Goal: Information Seeking & Learning: Check status

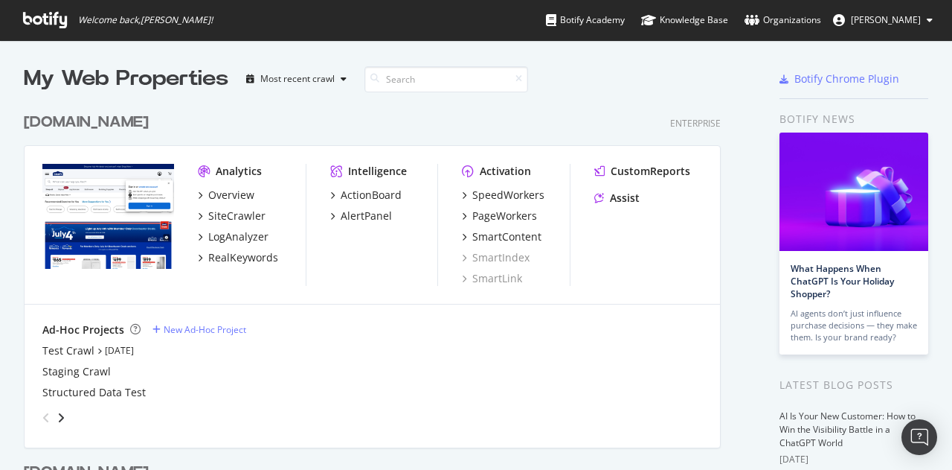
scroll to position [458, 929]
click at [227, 215] on div "SiteCrawler" at bounding box center [236, 215] width 57 height 15
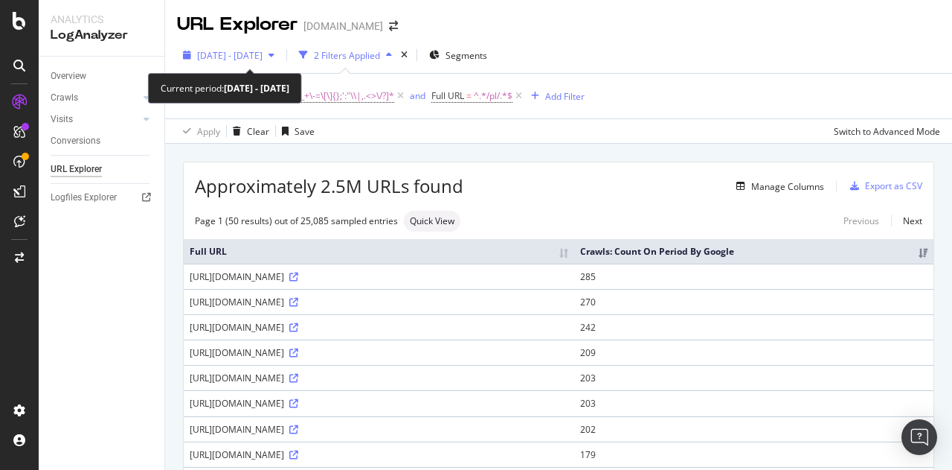
click at [263, 51] on span "[DATE] - [DATE]" at bounding box center [229, 55] width 65 height 13
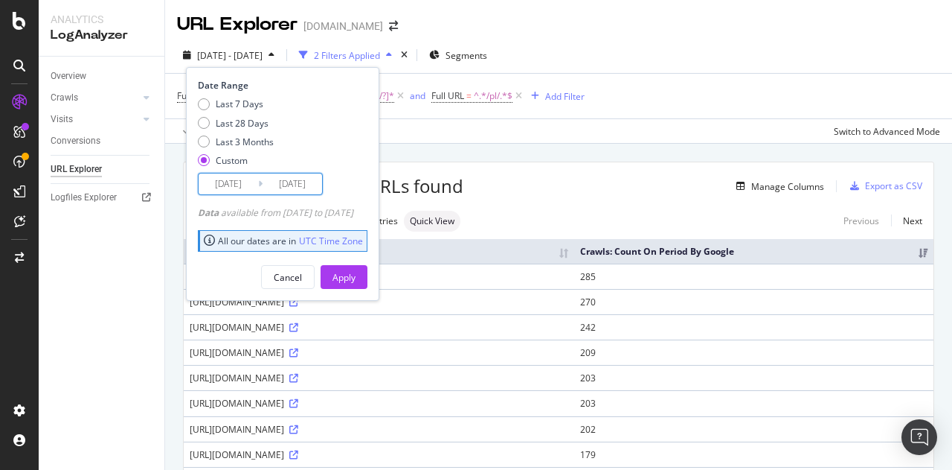
click at [233, 179] on input "[DATE]" at bounding box center [229, 183] width 60 height 21
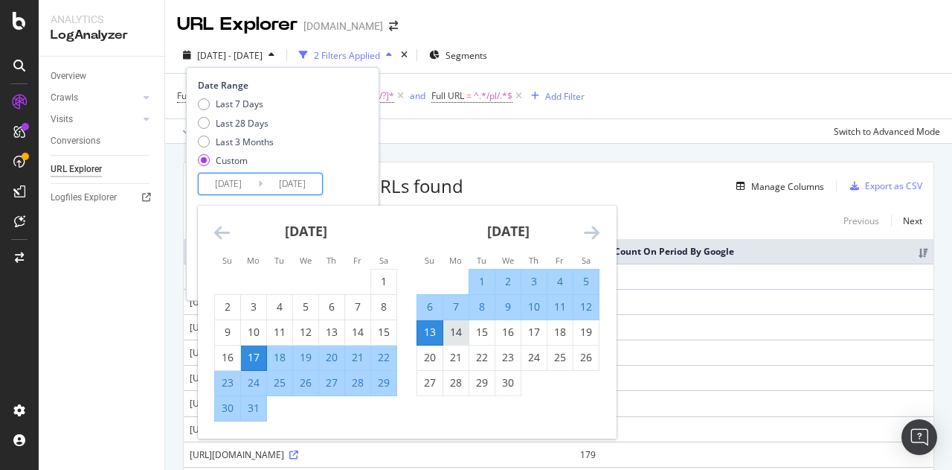
click at [455, 330] on div "14" at bounding box center [455, 331] width 25 height 15
type input "[DATE]"
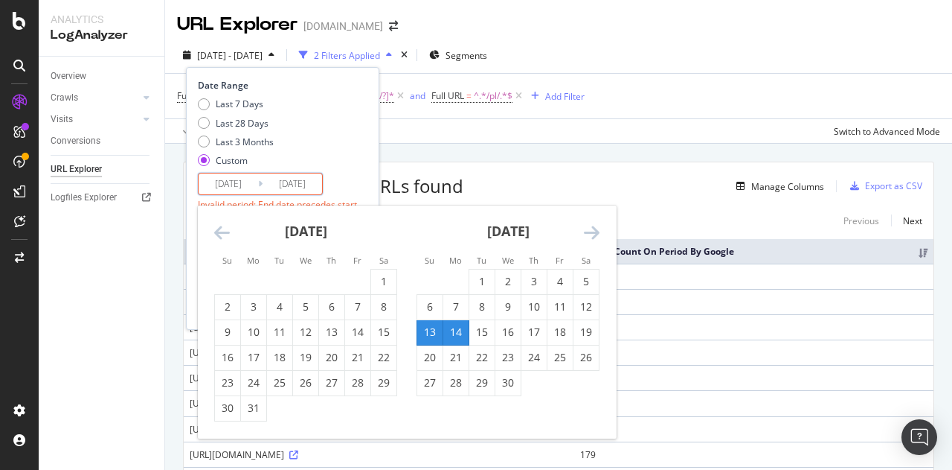
click at [600, 234] on div "[DATE] 1 2 3 4 5 6 7 8 9 10 11 12 13 14 15 16 17 18 19 20 21 22 23 24 25 26 27 …" at bounding box center [508, 300] width 202 height 190
click at [586, 230] on icon "Move forward to switch to the next month." at bounding box center [592, 232] width 16 height 18
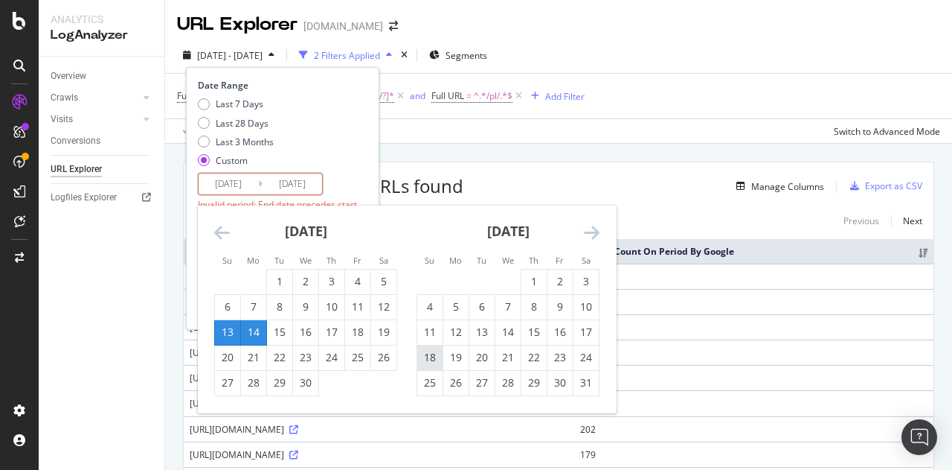
click at [426, 359] on div "18" at bounding box center [429, 357] width 25 height 15
type input "[DATE]"
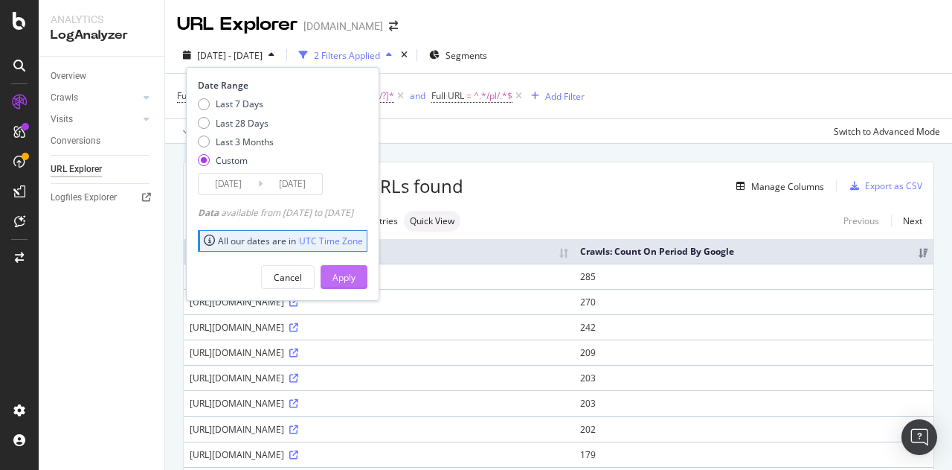
click at [356, 272] on div "Apply" at bounding box center [344, 277] width 23 height 13
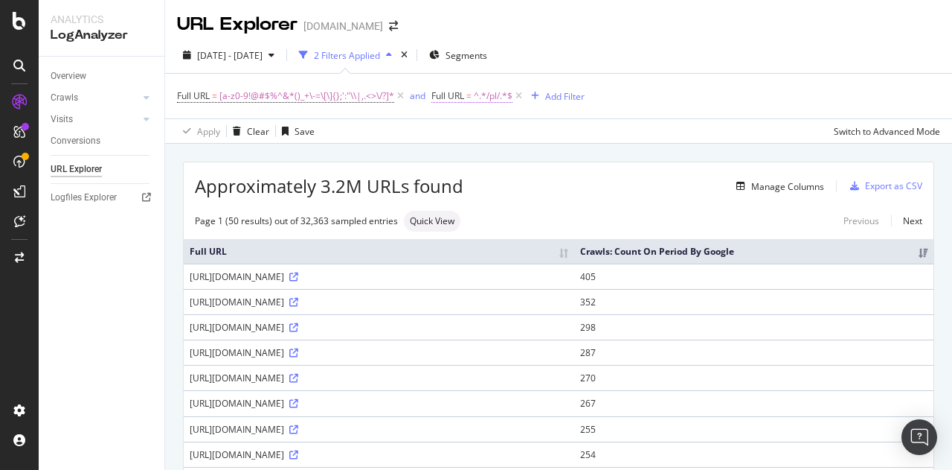
click at [489, 101] on span "^.*/pl/.*$" at bounding box center [493, 96] width 39 height 21
click at [479, 153] on input "/pl/" at bounding box center [514, 158] width 141 height 24
type input "RRMV"
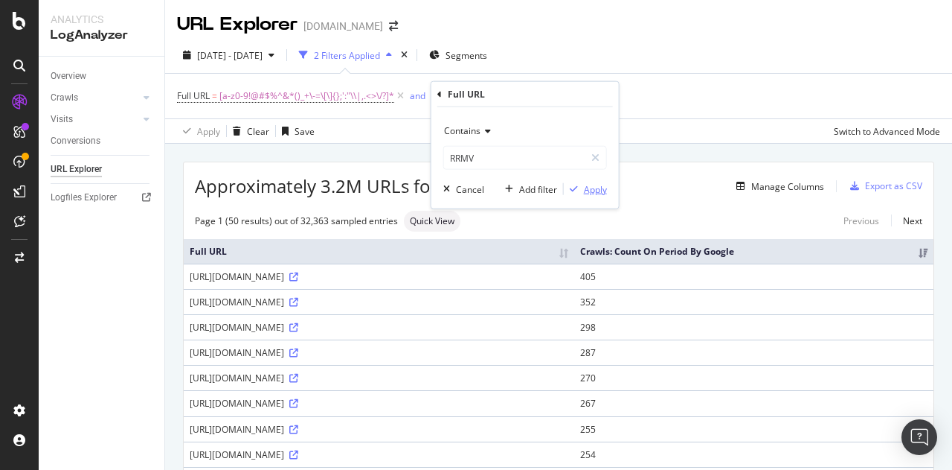
click at [590, 185] on div "Apply" at bounding box center [595, 188] width 23 height 13
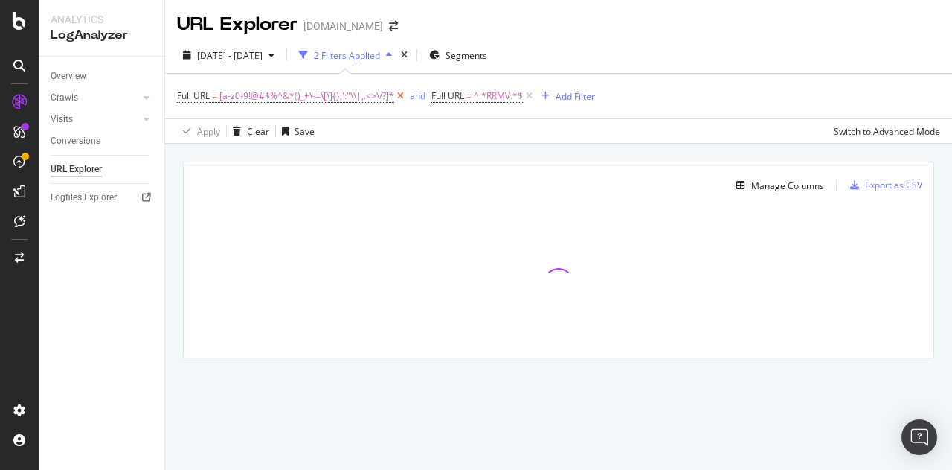
click at [399, 95] on icon at bounding box center [400, 96] width 13 height 15
click at [398, 97] on icon at bounding box center [400, 96] width 13 height 15
click at [249, 95] on span "^.*/pl/.*$" at bounding box center [239, 96] width 39 height 21
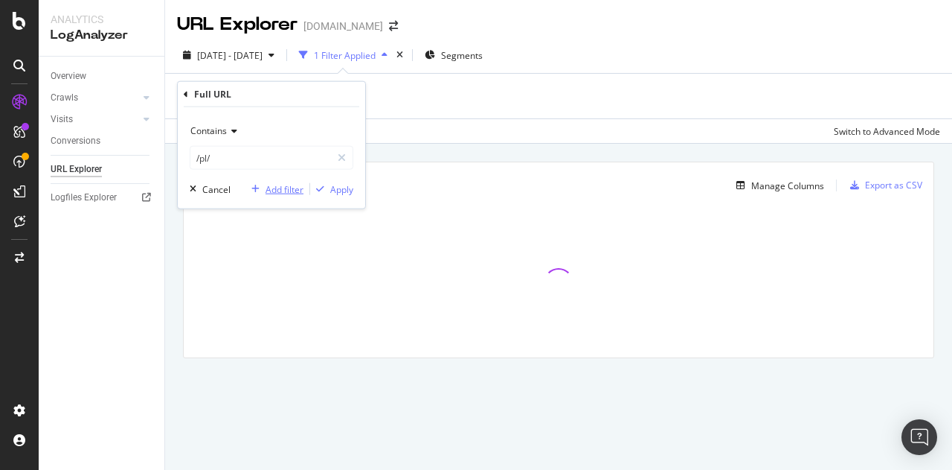
click at [272, 183] on div "Add filter" at bounding box center [285, 188] width 38 height 13
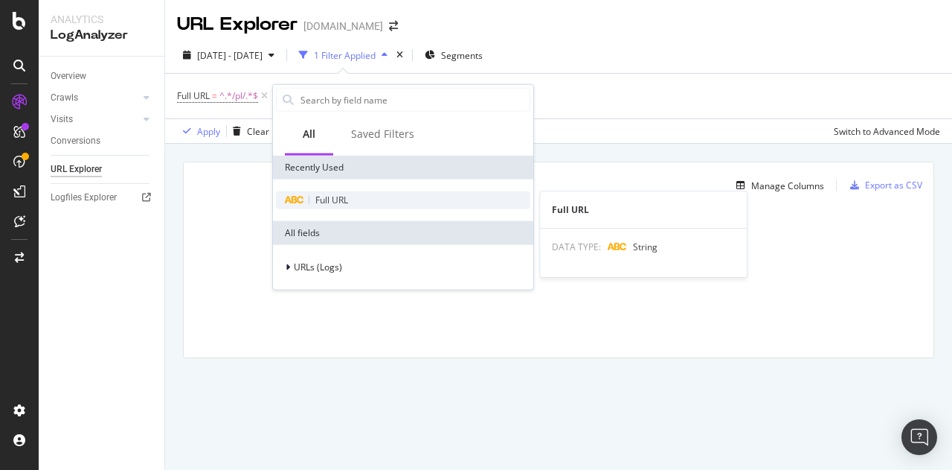
click at [310, 199] on div "Full URL" at bounding box center [403, 200] width 254 height 18
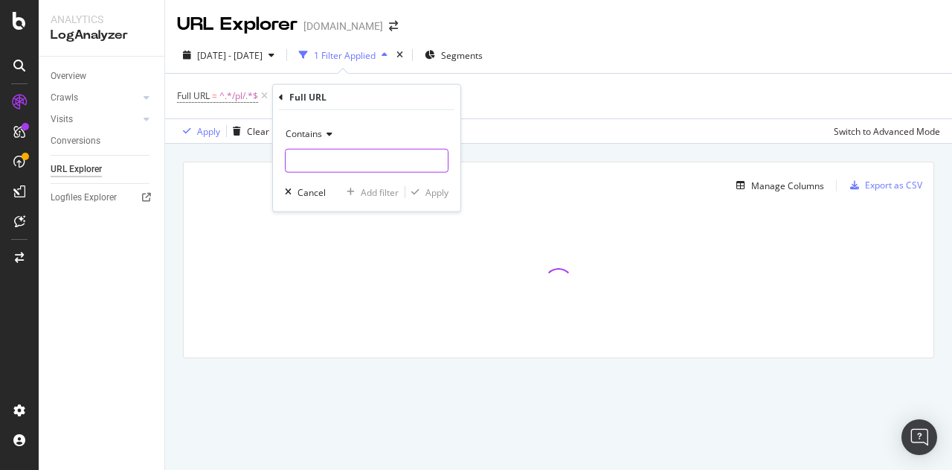
click at [335, 161] on input "text" at bounding box center [367, 161] width 162 height 24
paste input "?RRMV-11"
type input "?RRMV-11"
click at [442, 192] on div "Apply" at bounding box center [437, 191] width 23 height 13
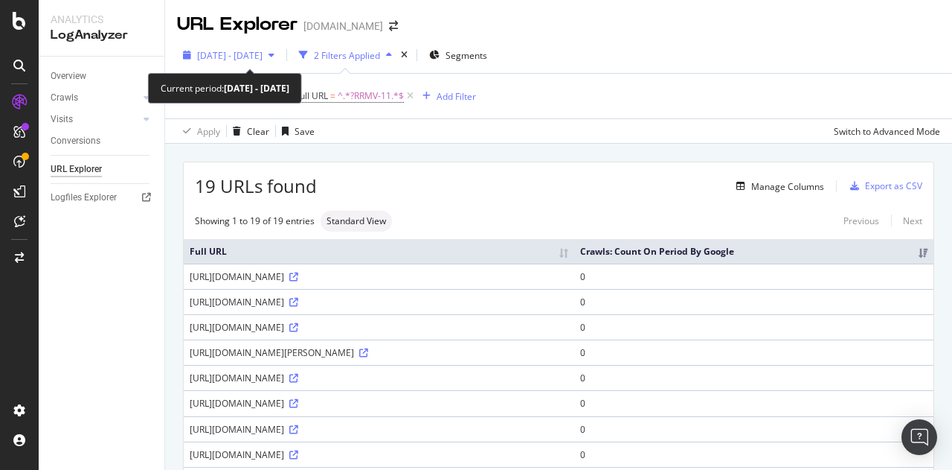
click at [263, 54] on span "[DATE] - [DATE]" at bounding box center [229, 55] width 65 height 13
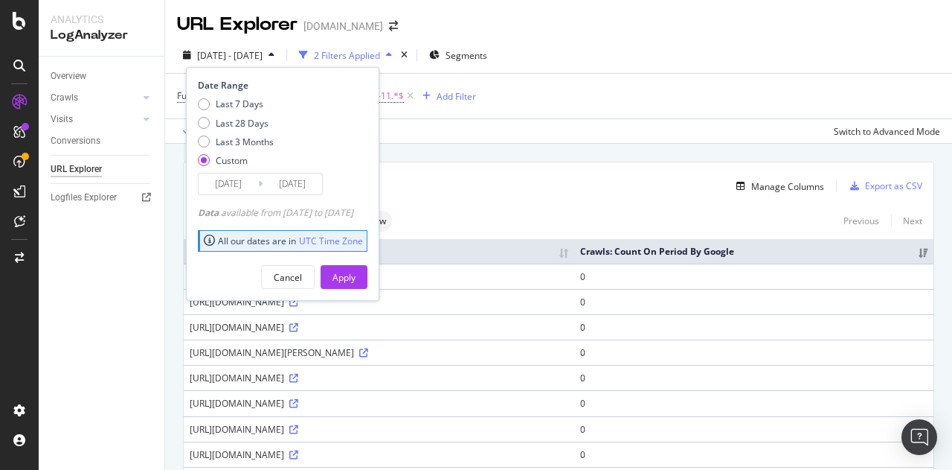
click at [233, 176] on input "[DATE]" at bounding box center [229, 183] width 60 height 21
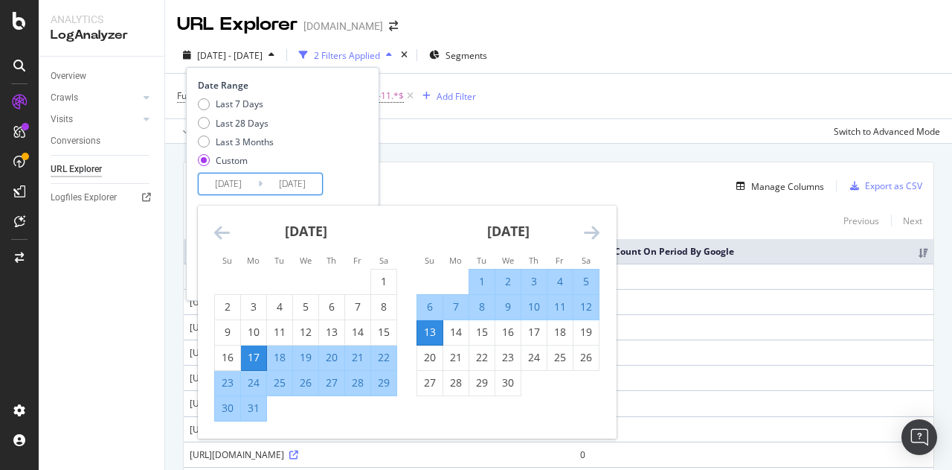
click at [221, 234] on icon "Move backward to switch to the previous month." at bounding box center [222, 232] width 16 height 18
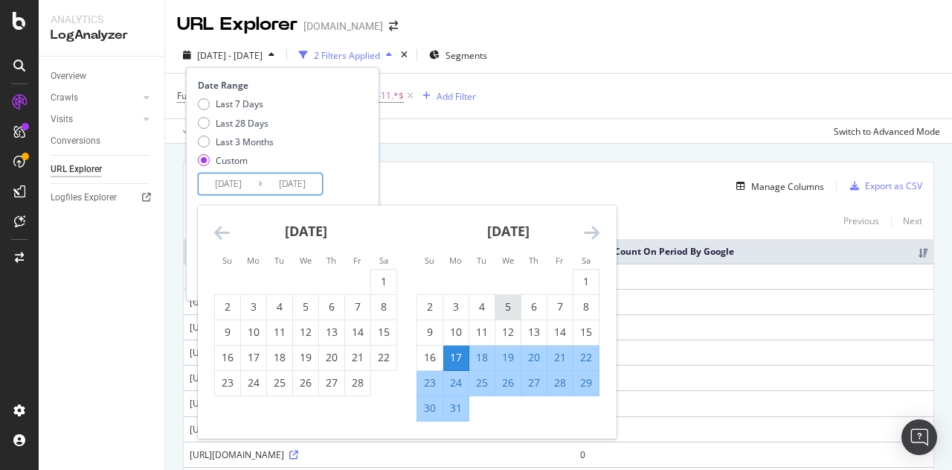
click at [505, 306] on div "5" at bounding box center [508, 306] width 25 height 15
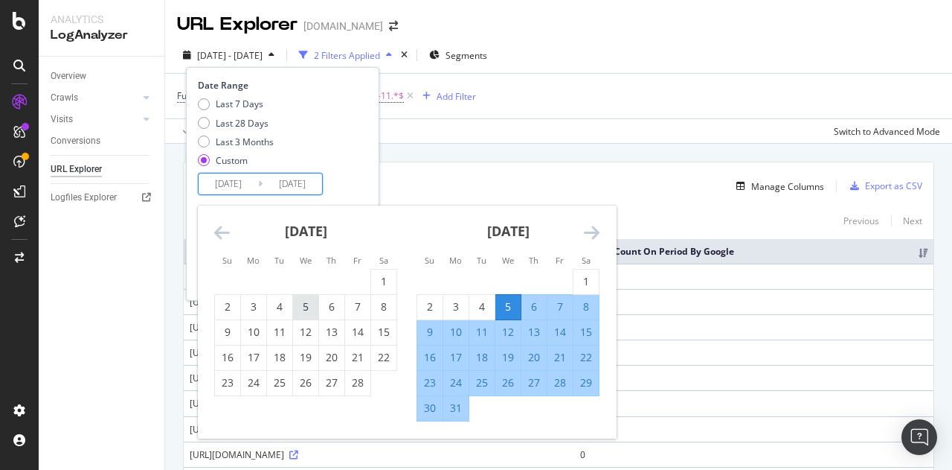
click at [306, 309] on div "5" at bounding box center [305, 306] width 25 height 15
type input "[DATE]"
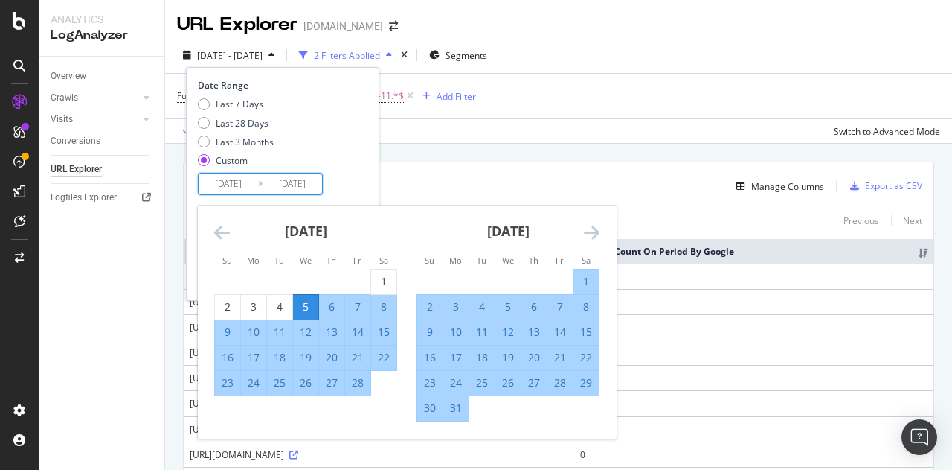
click at [306, 309] on div "5" at bounding box center [305, 306] width 25 height 15
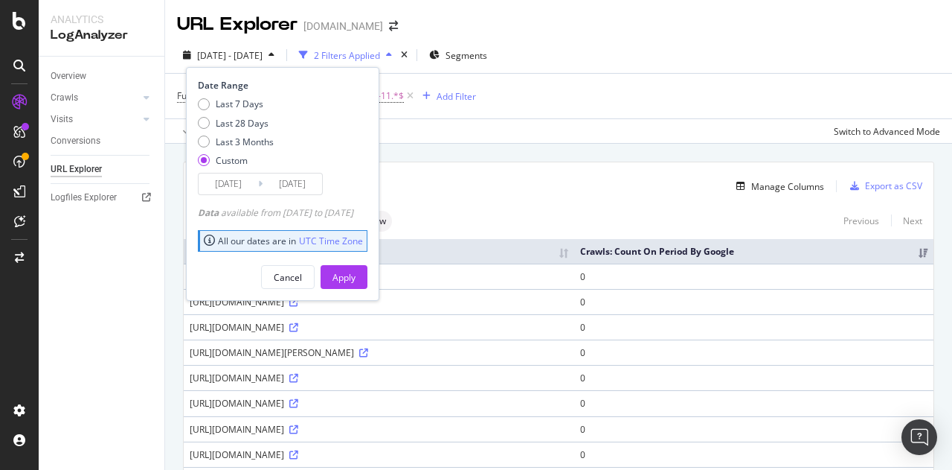
click at [299, 182] on input "[DATE]" at bounding box center [293, 183] width 60 height 21
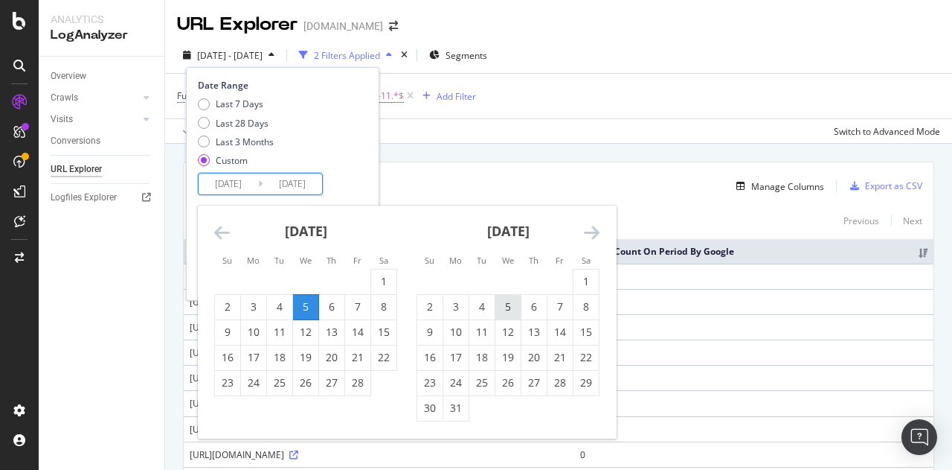
click at [504, 307] on div "5" at bounding box center [508, 306] width 25 height 15
type input "[DATE]"
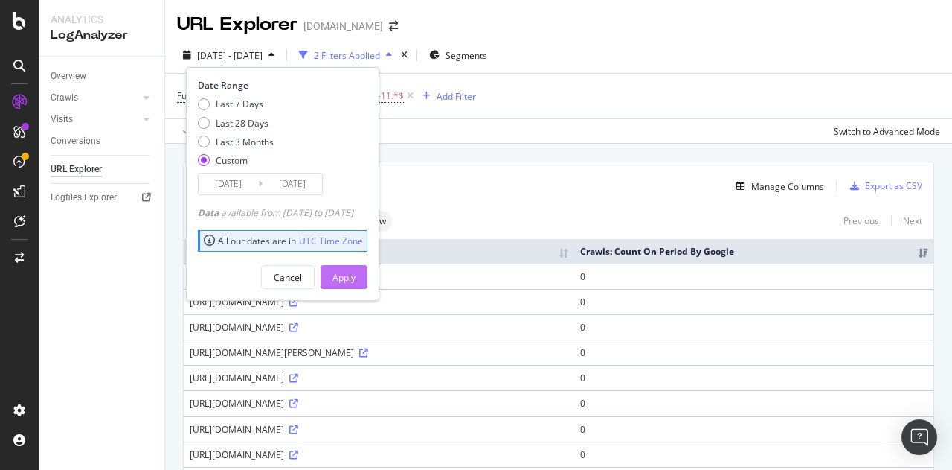
click at [368, 273] on button "Apply" at bounding box center [344, 277] width 47 height 24
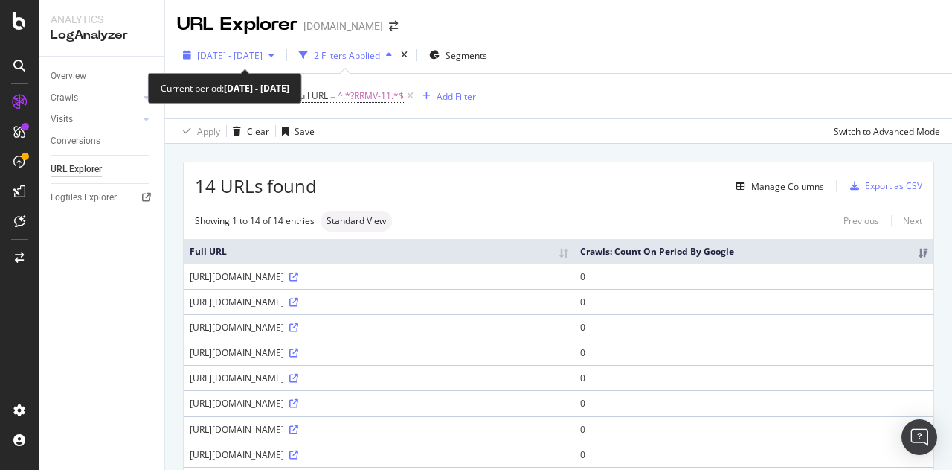
click at [254, 57] on span "[DATE] - [DATE]" at bounding box center [229, 55] width 65 height 13
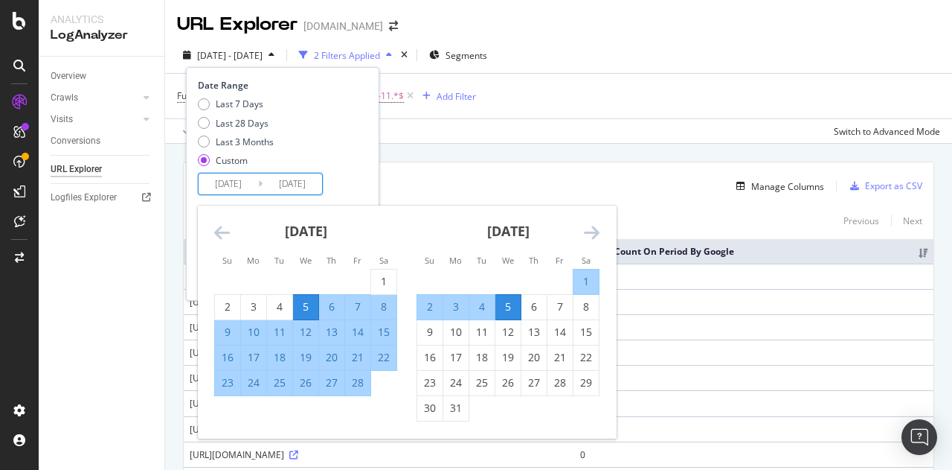
click at [237, 179] on input "[DATE]" at bounding box center [229, 183] width 60 height 21
click at [216, 233] on icon "Move backward to switch to the previous month." at bounding box center [222, 232] width 16 height 18
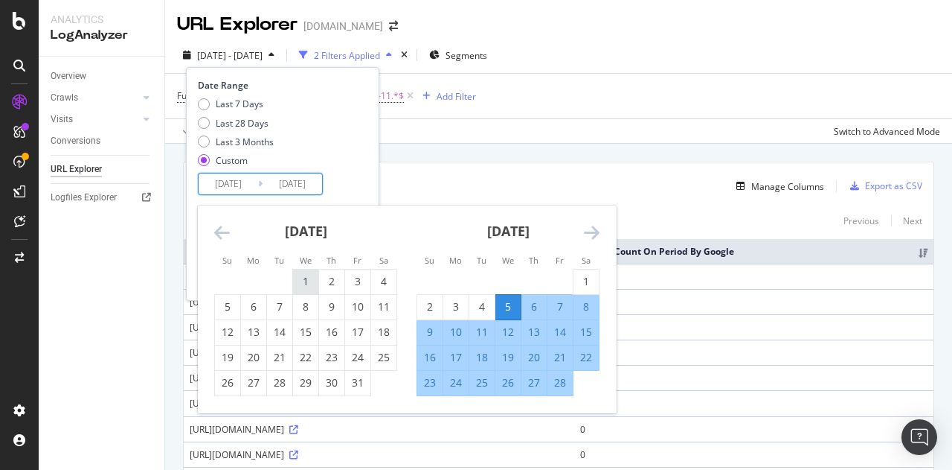
click at [299, 278] on div "1" at bounding box center [305, 281] width 25 height 15
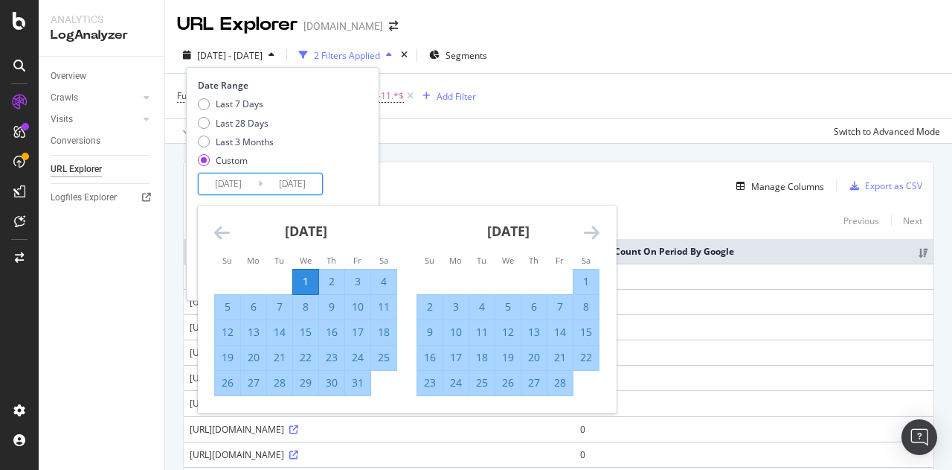
click at [219, 234] on icon "Move backward to switch to the previous month." at bounding box center [222, 232] width 16 height 18
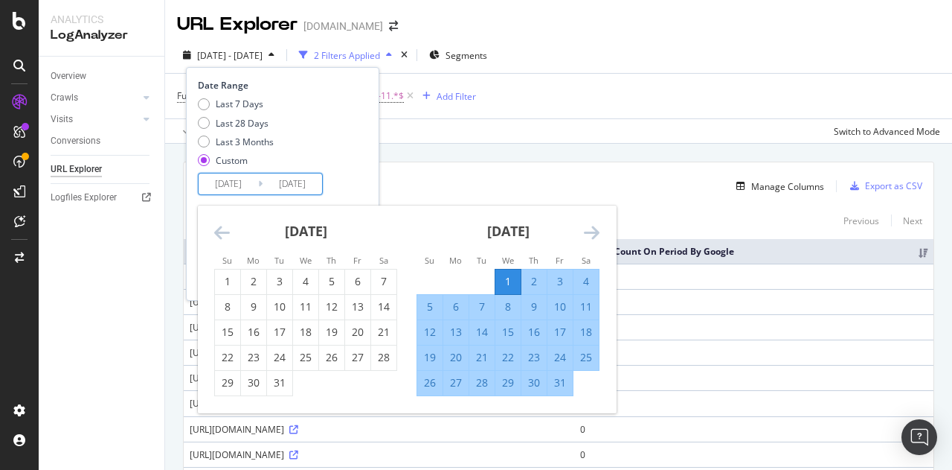
click at [219, 234] on icon "Move backward to switch to the previous month." at bounding box center [222, 232] width 16 height 18
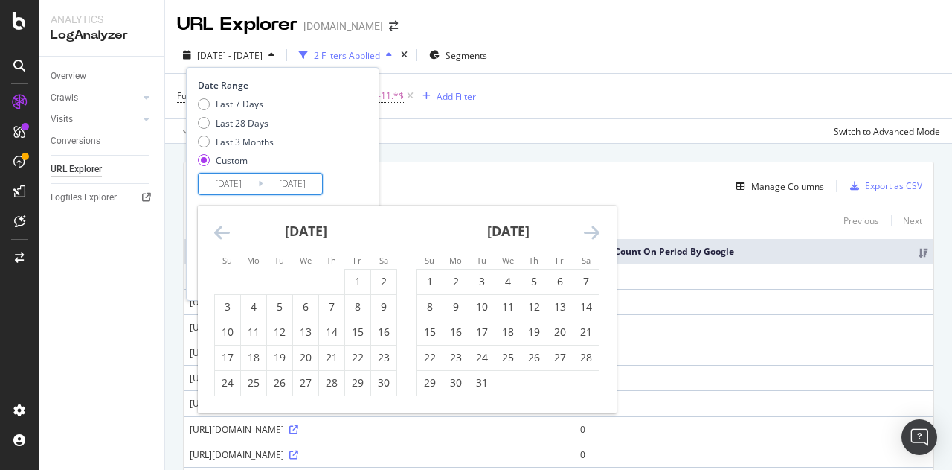
click at [219, 234] on icon "Move backward to switch to the previous month." at bounding box center [222, 232] width 16 height 18
click at [267, 289] on div "1" at bounding box center [279, 281] width 25 height 25
type input "[DATE]"
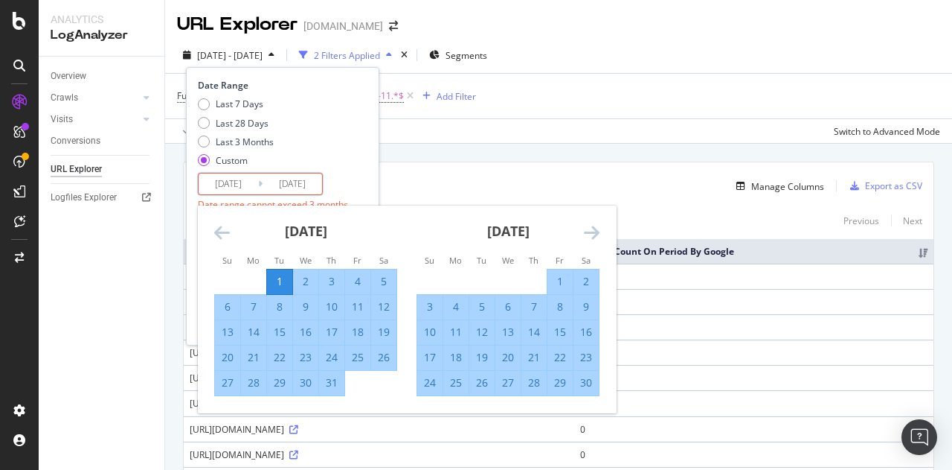
click at [585, 237] on icon "Move forward to switch to the next month." at bounding box center [592, 232] width 16 height 18
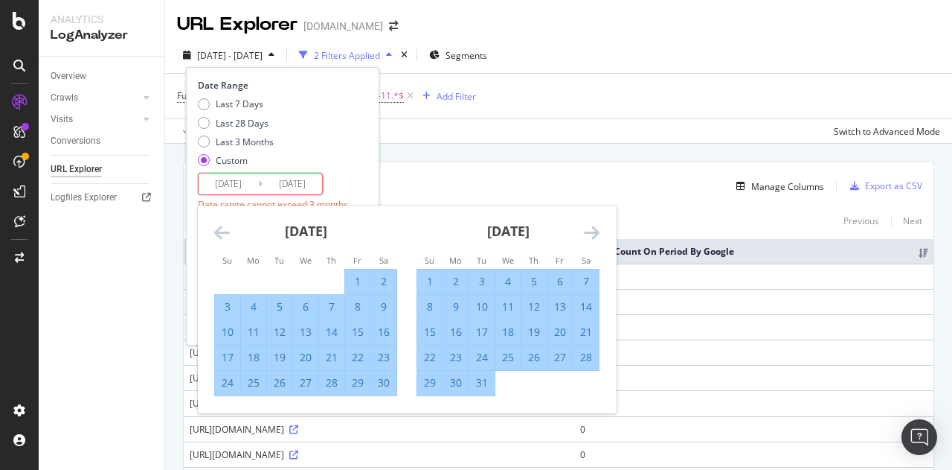
click at [443, 289] on div "2" at bounding box center [455, 281] width 25 height 25
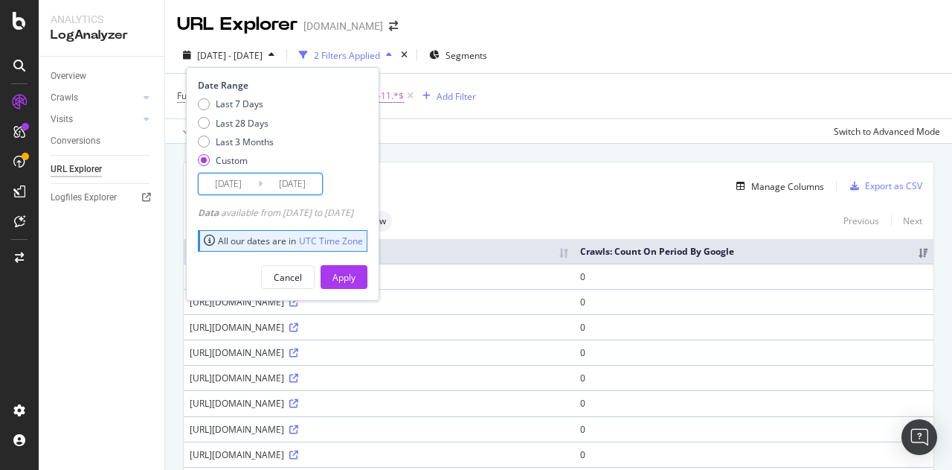
click at [237, 185] on input "[DATE]" at bounding box center [229, 183] width 60 height 21
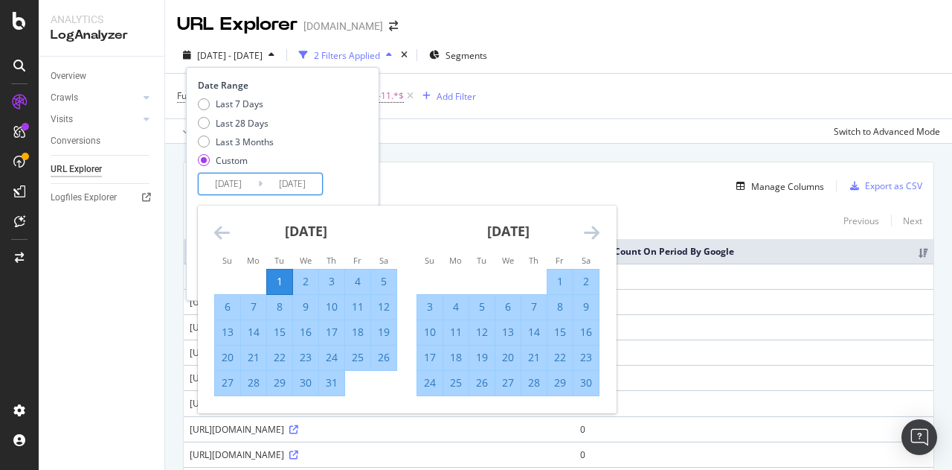
click at [281, 282] on div "1" at bounding box center [279, 281] width 25 height 15
click at [590, 227] on icon "Move forward to switch to the next month." at bounding box center [592, 232] width 16 height 18
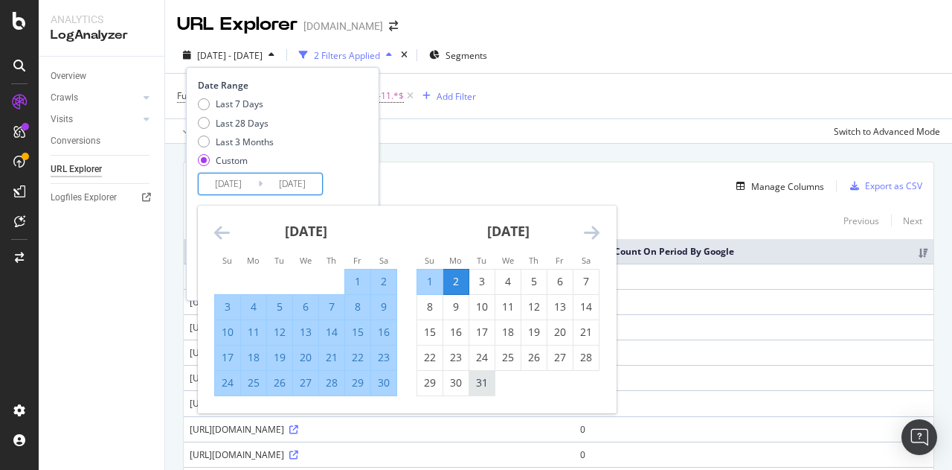
click at [479, 379] on div "31" at bounding box center [482, 382] width 25 height 15
type input "[DATE]"
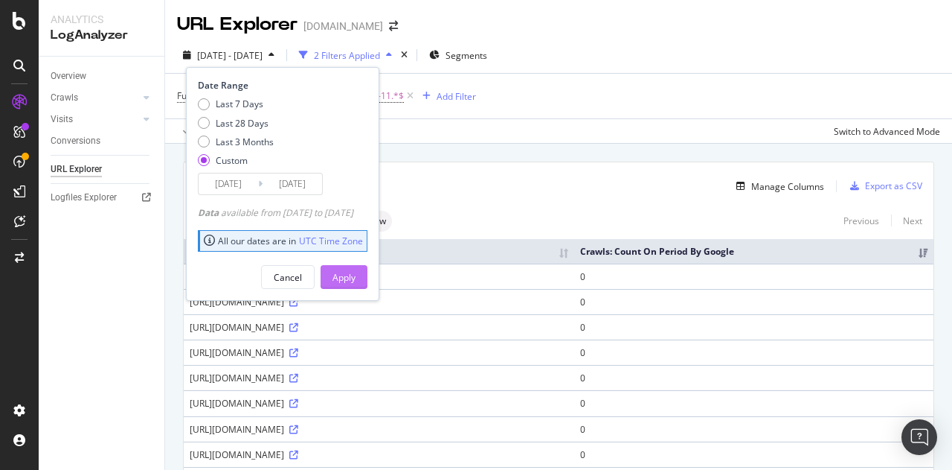
click at [356, 275] on div "Apply" at bounding box center [344, 277] width 23 height 13
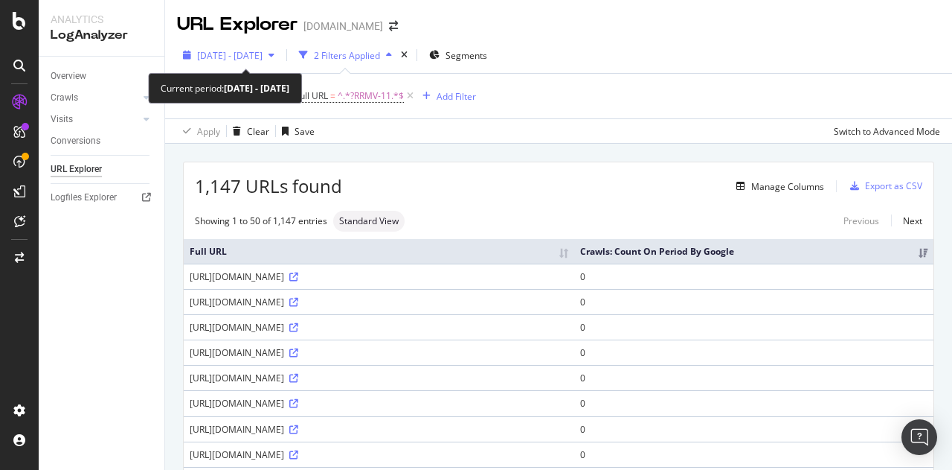
click at [263, 52] on span "[DATE] - [DATE]" at bounding box center [229, 55] width 65 height 13
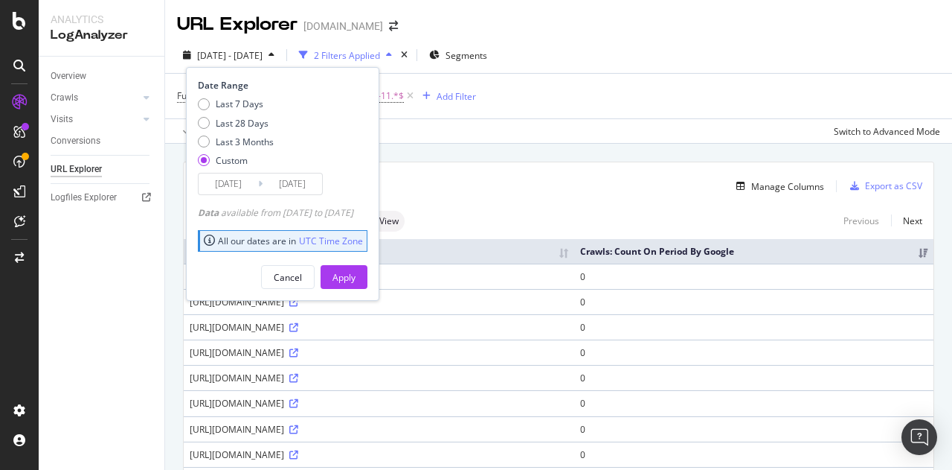
click at [263, 52] on span "[DATE] - [DATE]" at bounding box center [229, 55] width 65 height 13
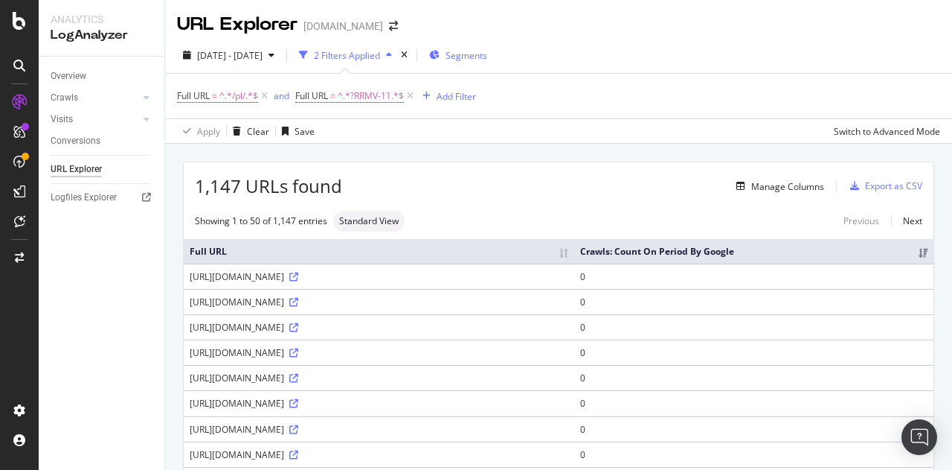
click at [487, 56] on span "Segments" at bounding box center [467, 55] width 42 height 13
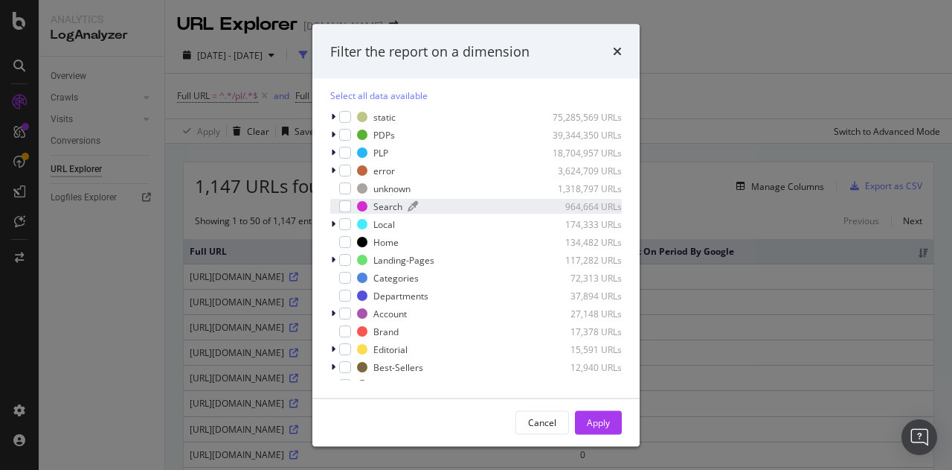
scroll to position [137, 0]
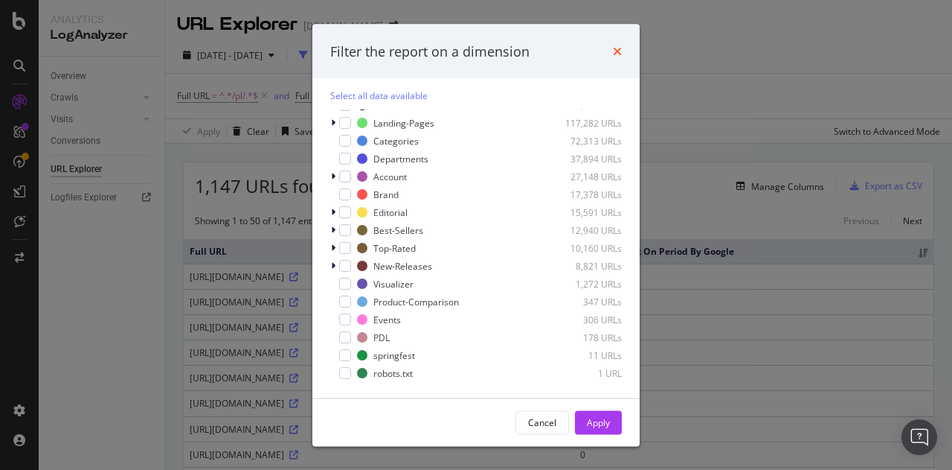
click at [616, 57] on icon "times" at bounding box center [617, 51] width 9 height 12
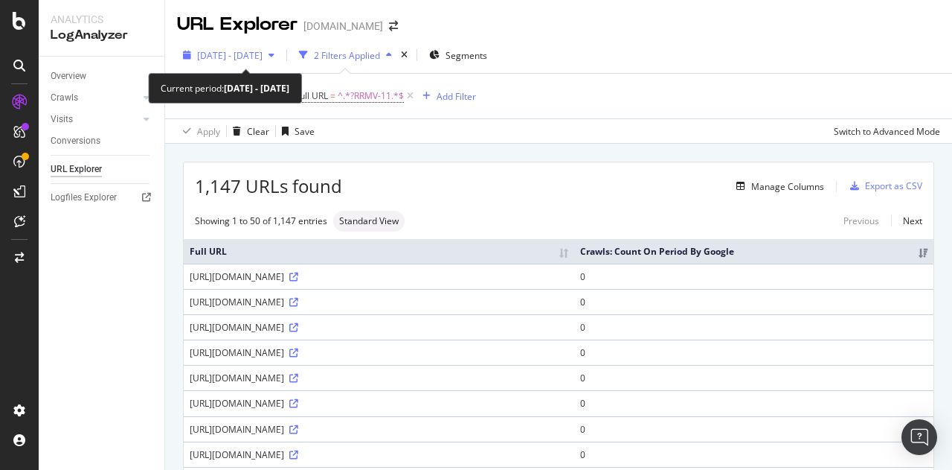
click at [263, 51] on span "[DATE] - [DATE]" at bounding box center [229, 55] width 65 height 13
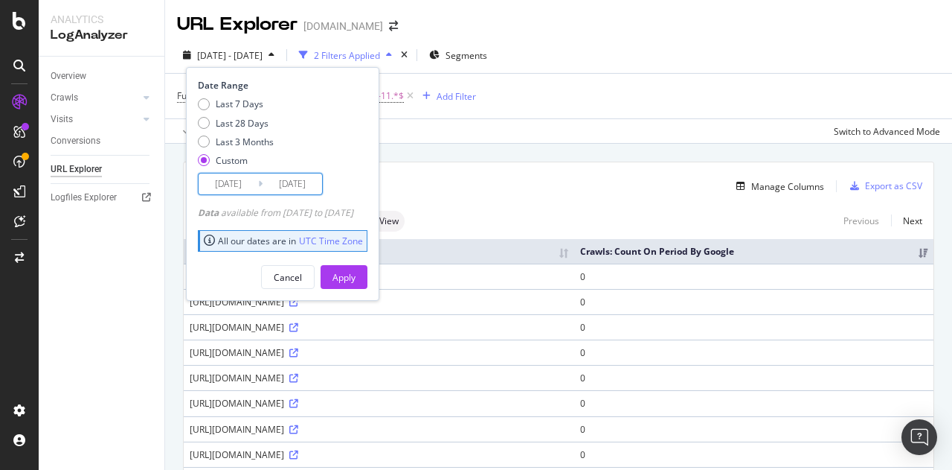
click at [255, 190] on input "[DATE]" at bounding box center [229, 183] width 60 height 21
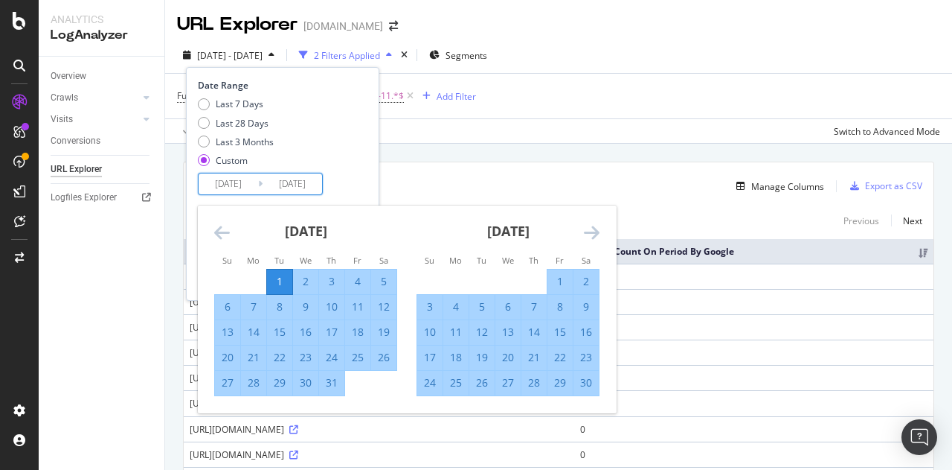
click at [216, 227] on icon "Move backward to switch to the previous month." at bounding box center [222, 232] width 16 height 18
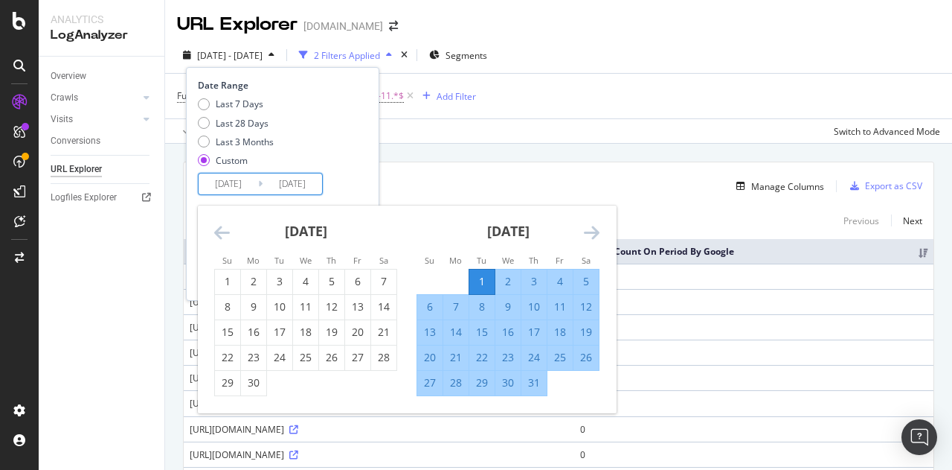
click at [216, 227] on icon "Move backward to switch to the previous month." at bounding box center [222, 232] width 16 height 18
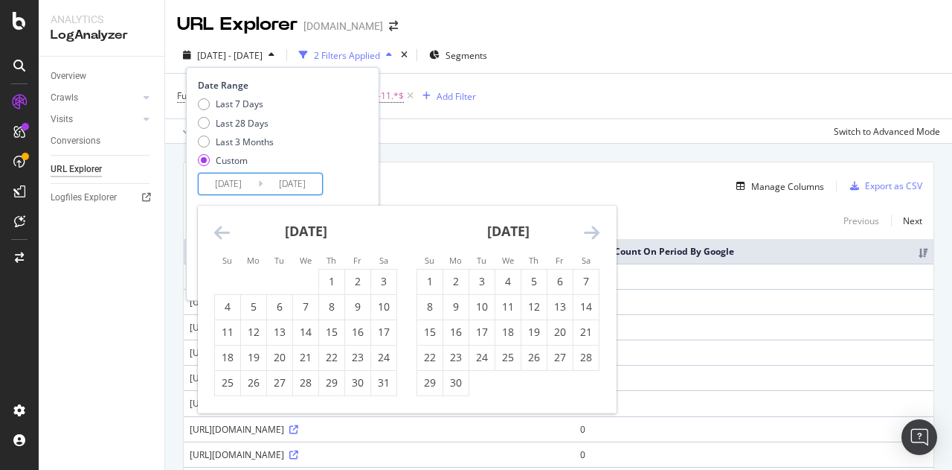
click at [216, 228] on icon "Move backward to switch to the previous month." at bounding box center [222, 232] width 16 height 18
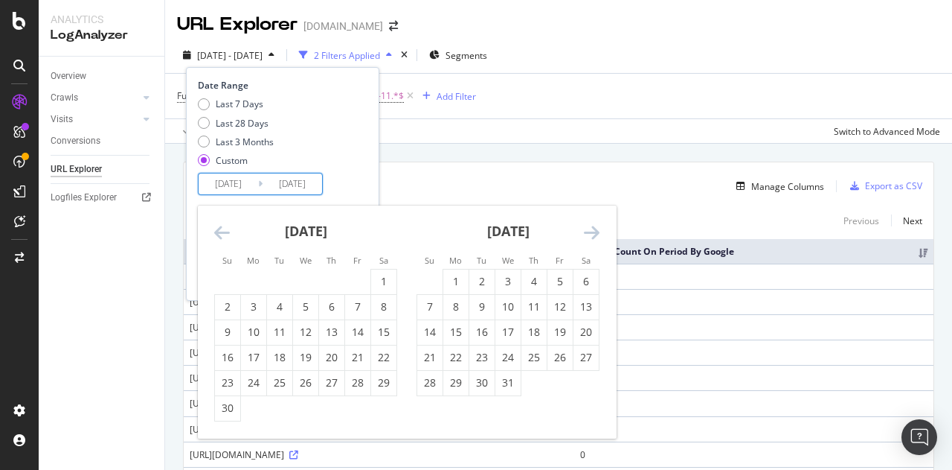
click at [216, 228] on icon "Move backward to switch to the previous month." at bounding box center [222, 232] width 16 height 18
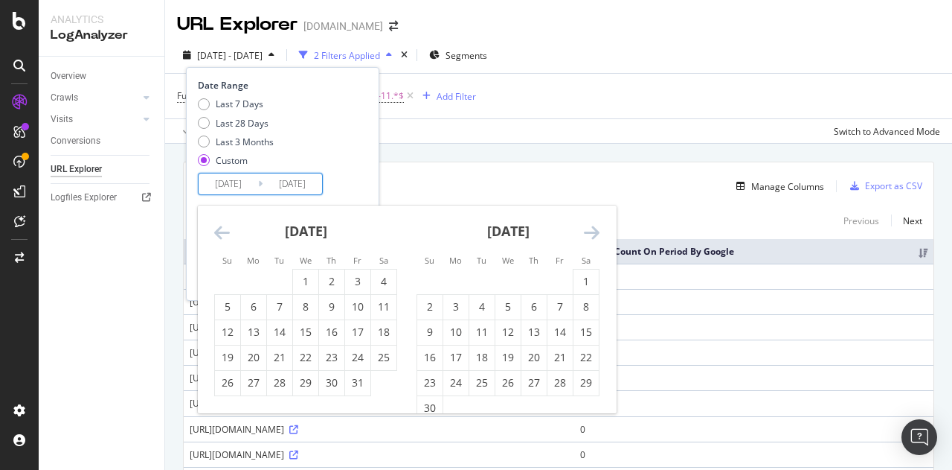
click at [216, 228] on icon "Move backward to switch to the previous month." at bounding box center [222, 232] width 16 height 18
